Goal: Transaction & Acquisition: Book appointment/travel/reservation

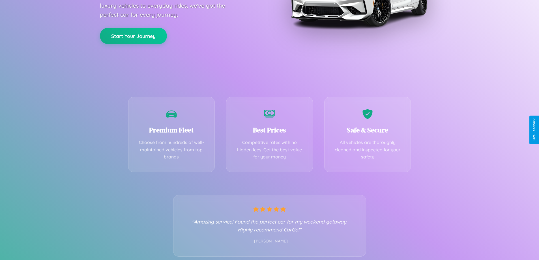
scroll to position [111, 0]
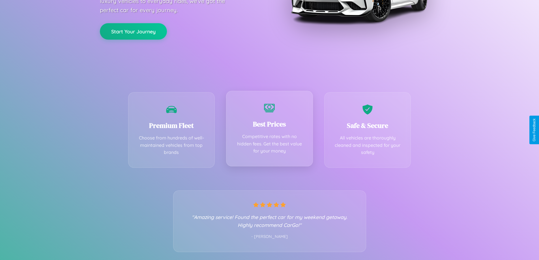
click at [269, 130] on div "Best Prices Competitive rates with no hidden fees. Get the best value for your …" at bounding box center [269, 129] width 87 height 76
click at [133, 31] on button "Start Your Journey" at bounding box center [133, 31] width 67 height 16
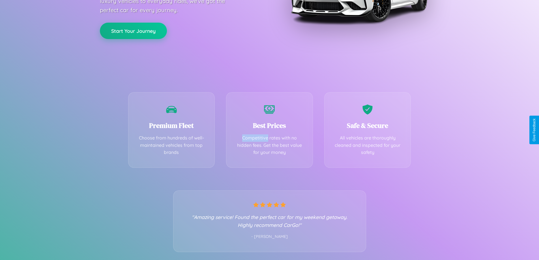
click at [133, 31] on button "Start Your Journey" at bounding box center [133, 31] width 67 height 16
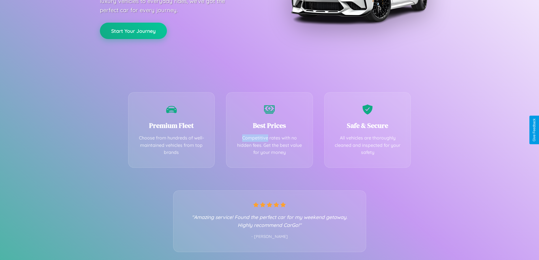
click at [133, 31] on button "Start Your Journey" at bounding box center [133, 31] width 67 height 16
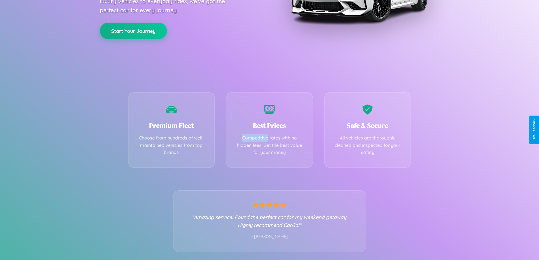
click at [133, 31] on button "Start Your Journey" at bounding box center [133, 31] width 67 height 16
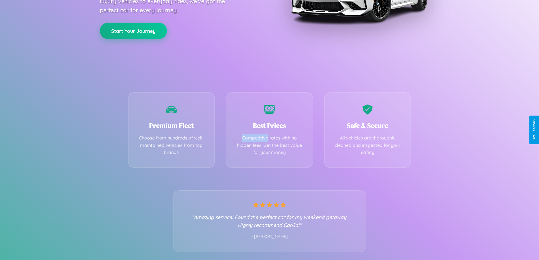
click at [133, 31] on button "Start Your Journey" at bounding box center [133, 31] width 67 height 16
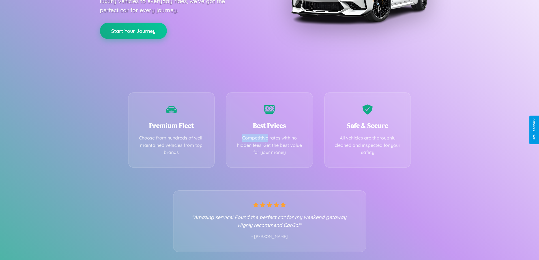
click at [133, 31] on button "Start Your Journey" at bounding box center [133, 31] width 67 height 16
